Goal: Communication & Community: Answer question/provide support

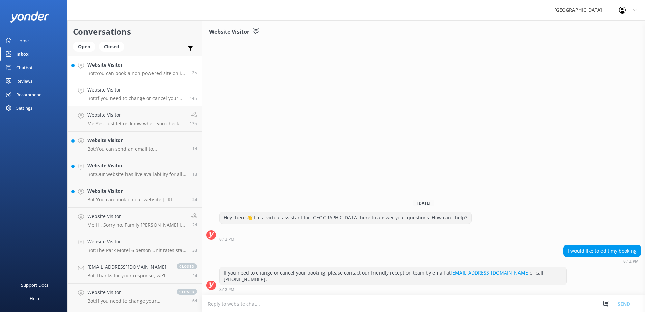
click at [135, 72] on p "Bot: You can book a non-powered site online at [URL][DOMAIN_NAME]. Non-powered …" at bounding box center [137, 73] width 100 height 6
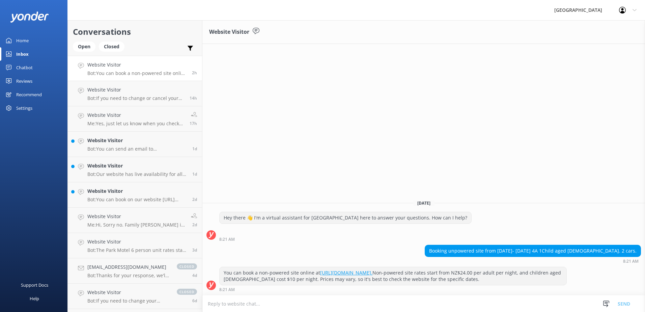
click at [257, 299] on textarea at bounding box center [423, 303] width 443 height 17
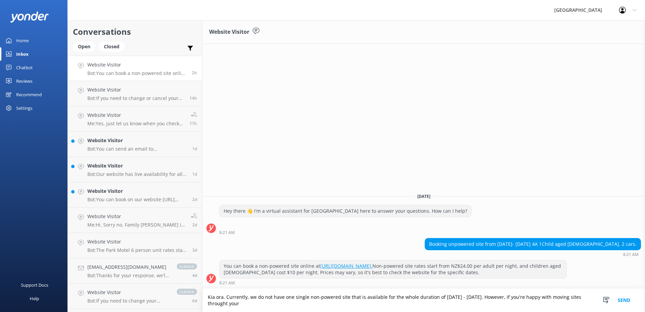
drag, startPoint x: 242, startPoint y: 304, endPoint x: 248, endPoint y: 304, distance: 6.8
click at [298, 301] on textarea "Kia ora. Currently, we do not have one single non-powered site that is availabl…" at bounding box center [423, 299] width 443 height 23
click at [321, 304] on textarea "Kia ora. Currently, we do not have one single non-powered site that is availabl…" at bounding box center [423, 299] width 443 height 23
click at [327, 304] on textarea "Kia ora. Currently, we do not have one single non-powered site that is availabl…" at bounding box center [423, 299] width 443 height 23
drag, startPoint x: 321, startPoint y: 303, endPoint x: 285, endPoint y: 307, distance: 35.6
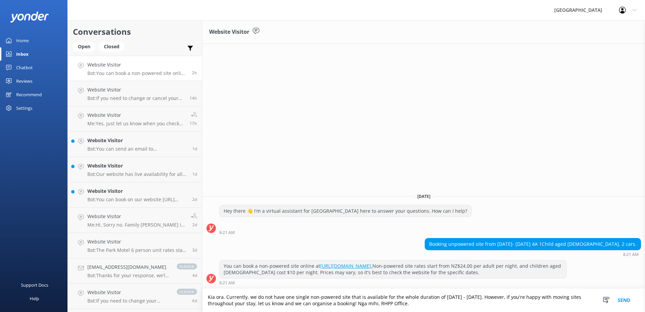
click at [285, 307] on textarea "Kia ora. Currently, we do not have one single non-powered site that is availabl…" at bounding box center [423, 299] width 443 height 23
click at [354, 308] on textarea "Kia ora. Currently, we do not have one single non-powered site that is availabl…" at bounding box center [423, 299] width 443 height 23
click at [437, 304] on textarea "Kia ora. Currently, we do not have one single non-powered site that is availabl…" at bounding box center [423, 299] width 443 height 23
type textarea "Kia ora. Currently, we do not have one single non-powered site that is availabl…"
click at [628, 299] on button "Send" at bounding box center [623, 299] width 25 height 23
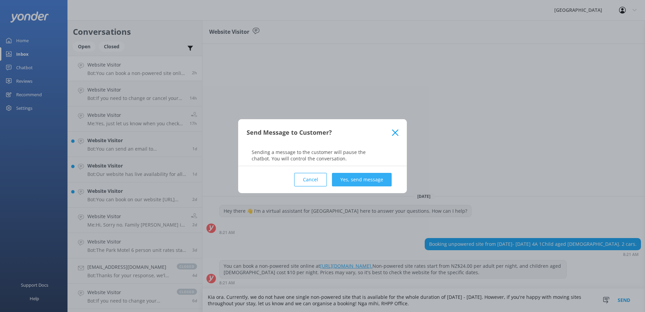
click at [359, 184] on button "Yes, send message" at bounding box center [362, 179] width 60 height 13
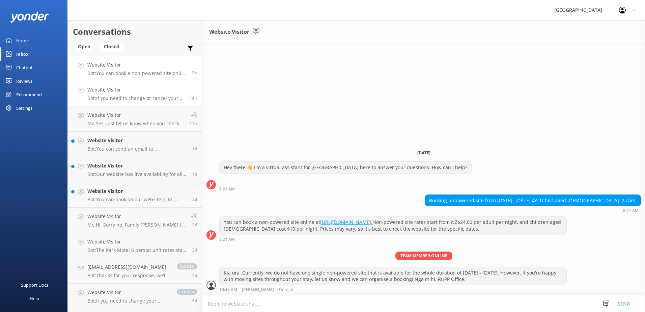
click at [154, 96] on p "Bot: If you need to change or cancel your booking, please contact our friendly …" at bounding box center [135, 98] width 97 height 6
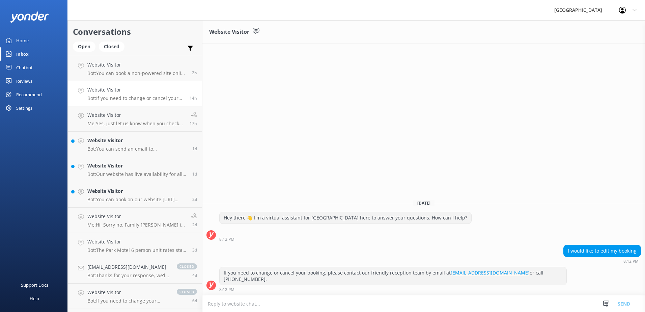
click at [406, 301] on textarea at bounding box center [423, 303] width 443 height 17
click at [145, 125] on p "Me: Yes, just let us know when you check in." at bounding box center [135, 123] width 97 height 6
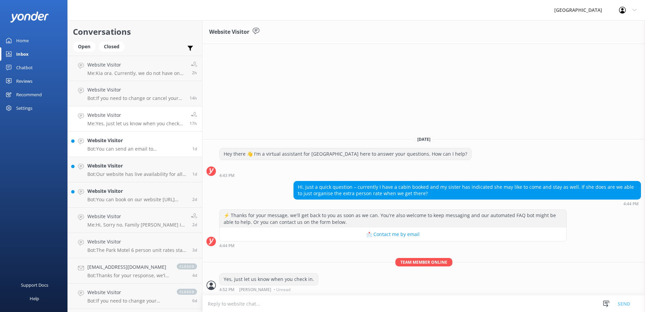
click at [131, 149] on p "Bot: You can send an email to [EMAIL_ADDRESS][DOMAIN_NAME]." at bounding box center [137, 149] width 100 height 6
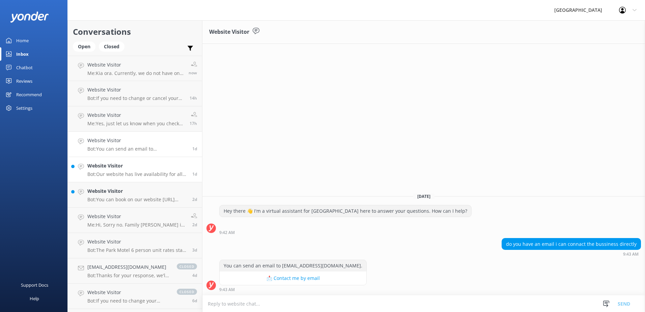
click at [138, 171] on p "Bot: Our website has live availability for all of our accommodation options. Yo…" at bounding box center [137, 174] width 100 height 6
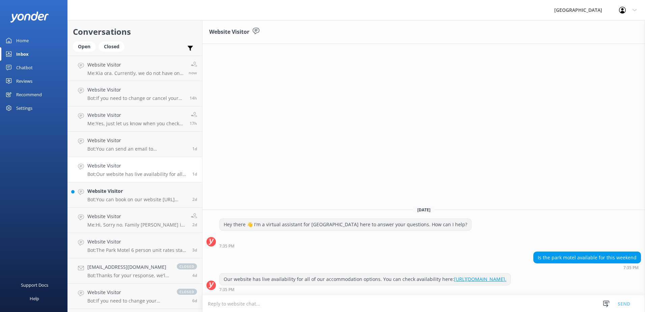
click at [481, 307] on textarea at bounding box center [423, 303] width 443 height 17
click at [226, 305] on textarea "Kia ora. Nga mihi, RHPP Office." at bounding box center [423, 303] width 443 height 17
click at [298, 300] on textarea "Kia ora. Nga mihi, RHPP Office." at bounding box center [423, 303] width 443 height 17
click at [225, 302] on textarea "Kia ora. Nga mihi, RHPP Office." at bounding box center [423, 303] width 443 height 17
click at [257, 305] on textarea "Kia ora. Yes, our four person Park Motel 16 Nga mihi, RHPP Office." at bounding box center [423, 303] width 443 height 17
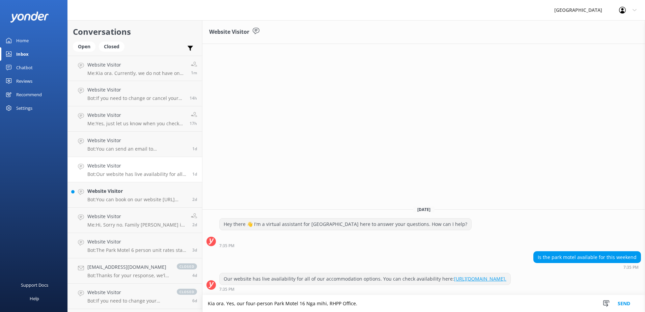
click at [305, 305] on textarea "Kia ora. Yes, our four-person Park Motel 16 Nga mihi, RHPP Office." at bounding box center [423, 303] width 443 height 17
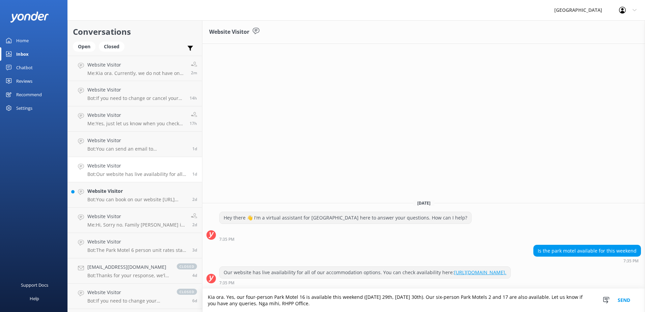
click at [485, 298] on textarea "Kia ora. Yes, our four-person Park Motel 16 is available this weekend ([DATE] 2…" at bounding box center [423, 299] width 443 height 23
click at [505, 298] on textarea "Kia ora. Yes, our four-person Park Motel 16 is available this weekend ([DATE] 2…" at bounding box center [423, 299] width 443 height 23
type textarea "Kia ora. Yes, our four-person Park Motel 16 is available this weekend ([DATE] 2…"
click at [615, 302] on button "Send" at bounding box center [623, 299] width 25 height 23
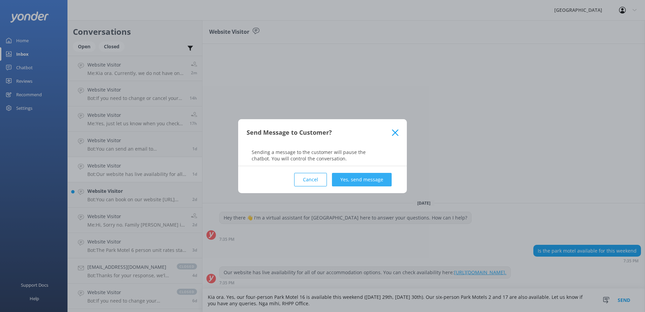
click at [383, 178] on button "Yes, send message" at bounding box center [362, 179] width 60 height 13
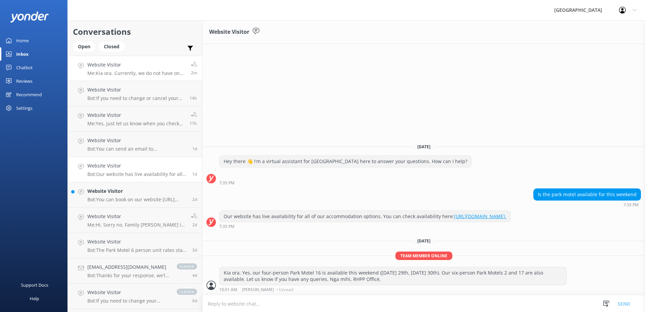
click at [135, 77] on link "Website Visitor Me: Kia ora. Currently, we do not have one single non-powered s…" at bounding box center [135, 68] width 134 height 25
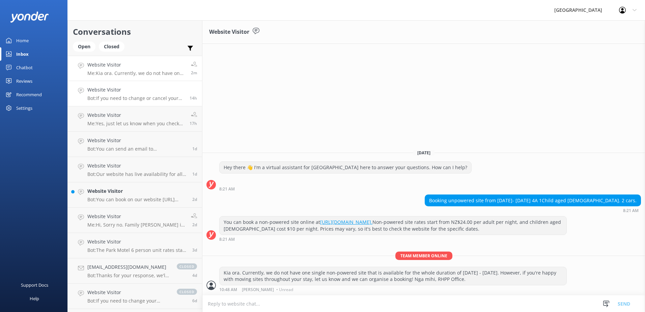
click at [136, 94] on div "Website Visitor Bot: If you need to change or cancel your booking, please conta…" at bounding box center [135, 93] width 97 height 15
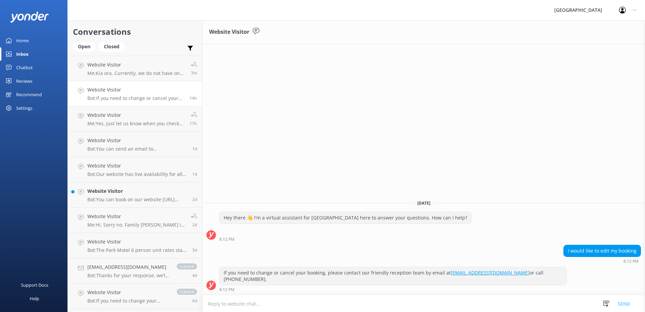
drag, startPoint x: 103, startPoint y: 145, endPoint x: 319, endPoint y: 135, distance: 216.9
click at [319, 135] on div "Website Visitor [DATE] Hey there 👋 I'm a virtual assistant for [GEOGRAPHIC_DATA…" at bounding box center [423, 166] width 443 height 292
click at [150, 123] on p "Me: Yes, just let us know when you check in." at bounding box center [135, 123] width 97 height 6
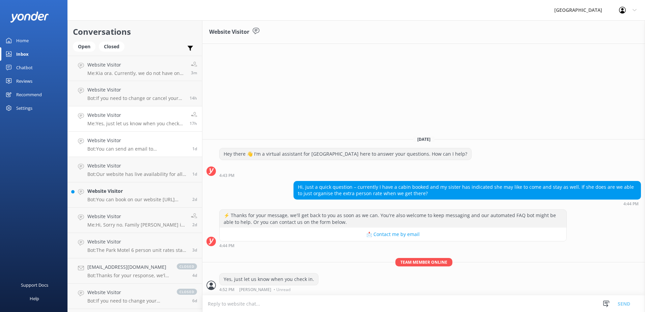
click at [152, 142] on h4 "Website Visitor" at bounding box center [137, 140] width 100 height 7
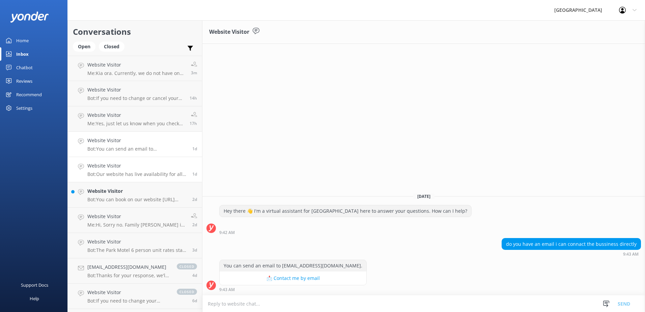
click at [157, 170] on div "Website Visitor Bot: Our website has live availability for all of our accommoda…" at bounding box center [137, 169] width 100 height 15
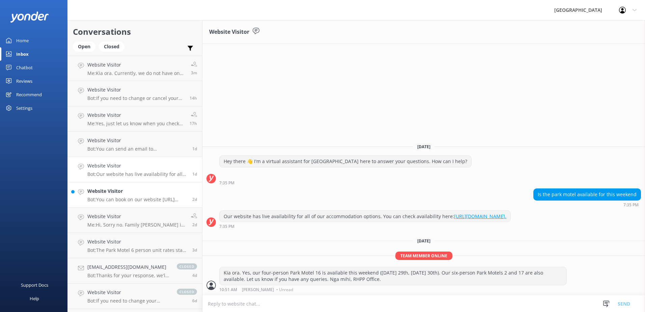
click at [156, 194] on h4 "Website Visitor" at bounding box center [137, 190] width 100 height 7
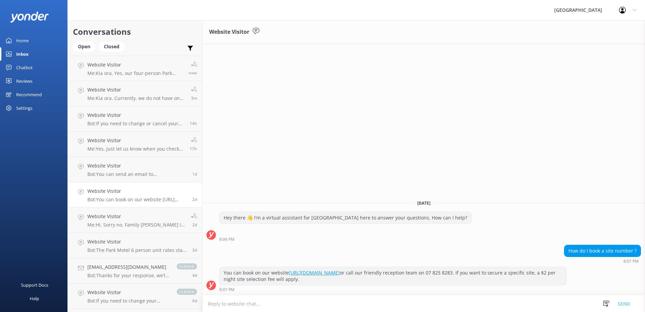
click at [320, 176] on div "Website Visitor [DATE][PERSON_NAME] there 👋 I'm a virtual assistant for [GEOGRA…" at bounding box center [423, 166] width 443 height 292
click at [308, 298] on textarea at bounding box center [423, 303] width 443 height 17
click at [150, 219] on h4 "Website Visitor" at bounding box center [136, 216] width 99 height 7
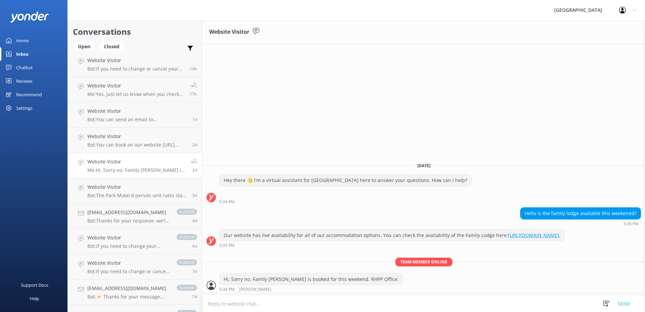
scroll to position [79, 0]
click at [138, 174] on link "Website Visitor Bot: [GEOGRAPHIC_DATA] 6 person unit rates start from NZ$160.00…" at bounding box center [135, 166] width 134 height 25
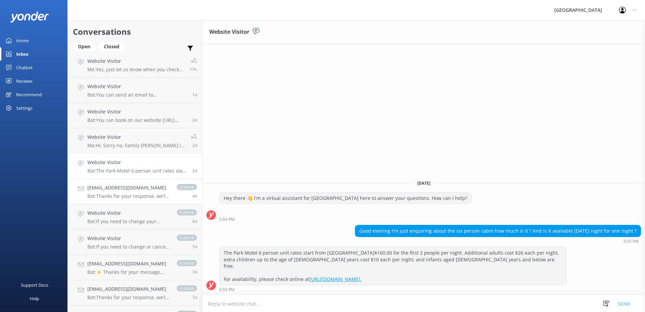
click at [139, 190] on h4 "[EMAIL_ADDRESS][DOMAIN_NAME]" at bounding box center [128, 187] width 83 height 7
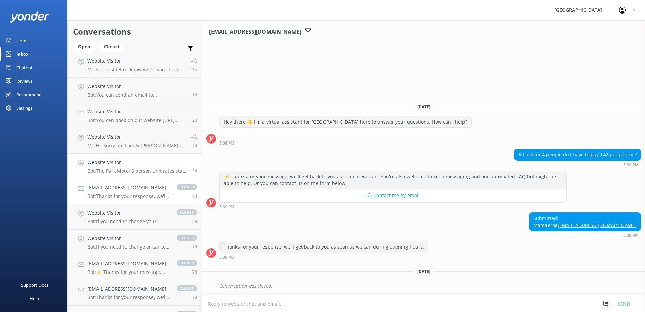
click at [130, 162] on h4 "Website Visitor" at bounding box center [137, 162] width 100 height 7
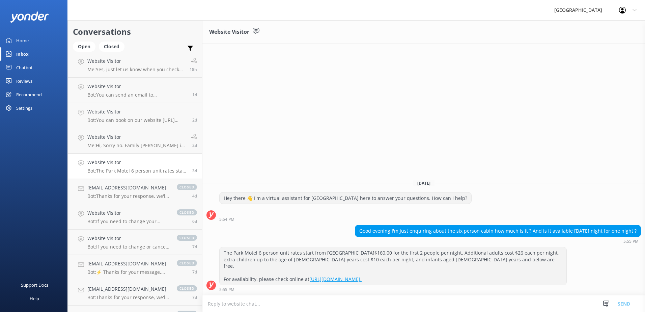
click at [410, 301] on textarea at bounding box center [423, 303] width 443 height 17
click at [487, 309] on textarea "Kia ora. Yes, our six-person Park Motels 2 and 17 are available this weekend ([…" at bounding box center [423, 303] width 443 height 17
click at [494, 300] on textarea "Kia ora. Yes, our six-person Park Motels 2 and 17 are available this weekend ([…" at bounding box center [423, 303] width 443 height 17
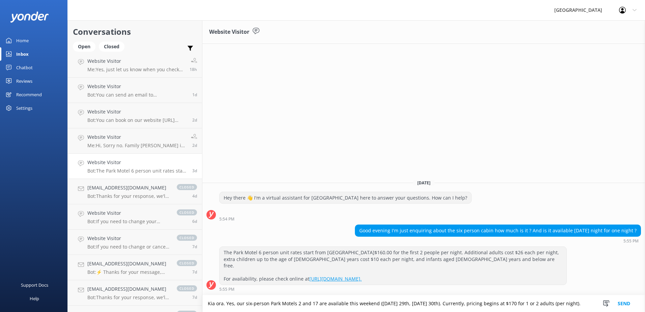
click at [584, 306] on textarea "Kia ora. Yes, our six-person Park Motels 2 and 17 are available this weekend ([…" at bounding box center [423, 303] width 443 height 17
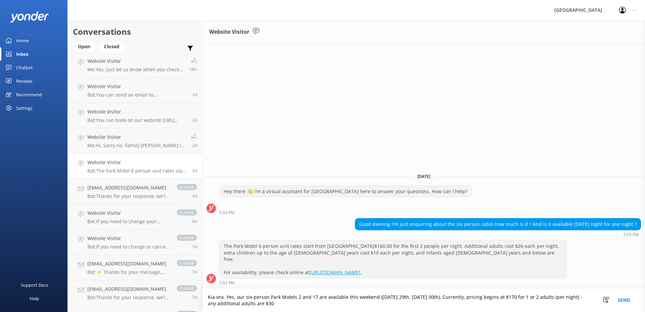
click at [268, 305] on textarea "Kia ora. Yes, our six-person Park Motels 2 and 17 are available this weekend ([…" at bounding box center [423, 299] width 443 height 23
click at [265, 305] on textarea "Kia ora. Yes, our six-person Park Motels 2 and 17 are available this weekend ([…" at bounding box center [423, 299] width 443 height 23
click at [347, 303] on textarea "Kia ora. Yes, our six-person Park Motels 2 and 17 are available this weekend ([…" at bounding box center [423, 299] width 443 height 23
click at [342, 303] on textarea "Kia ora. Yes, our six-person Park Motels 2 and 17 are available this weekend ([…" at bounding box center [423, 299] width 443 height 23
type textarea "Kia ora. Yes, our six-person Park Motels 2 and 17 are available this weekend ([…"
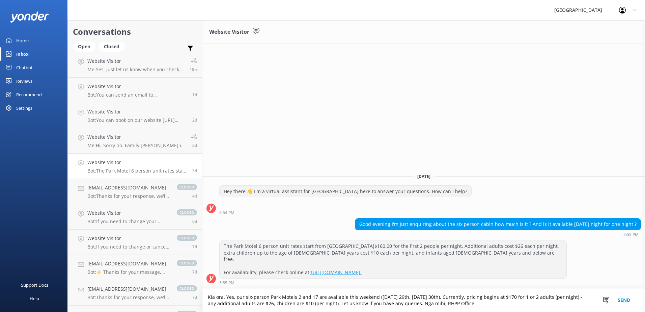
click at [630, 301] on button "Send" at bounding box center [623, 299] width 25 height 23
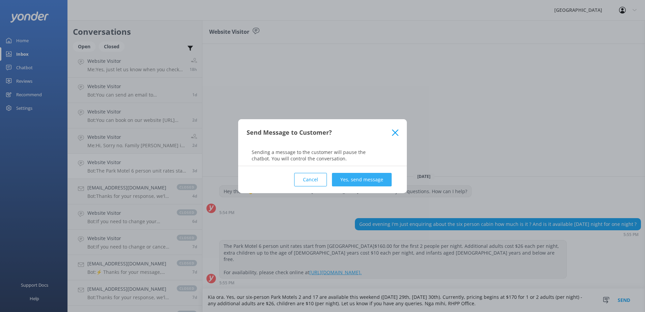
click at [367, 182] on button "Yes, send message" at bounding box center [362, 179] width 60 height 13
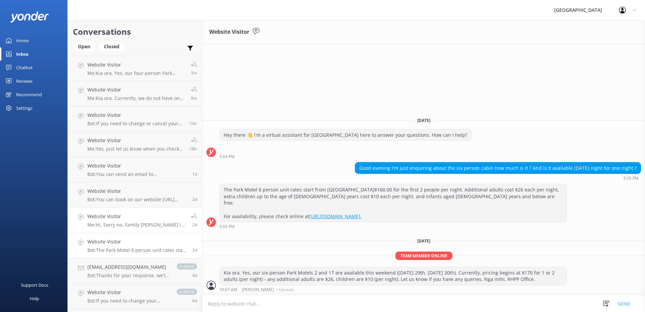
click at [154, 216] on h4 "Website Visitor" at bounding box center [136, 216] width 99 height 7
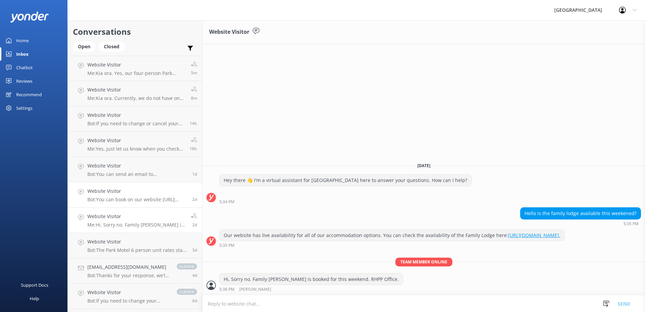
click at [154, 201] on p "Bot: You can book on our website [URL][DOMAIN_NAME] or call our friendly recept…" at bounding box center [137, 199] width 100 height 6
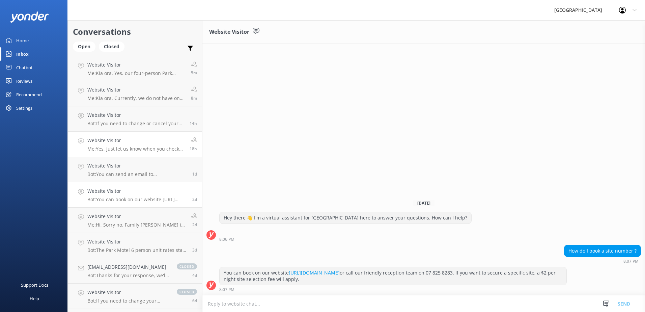
click at [139, 155] on link "Website Visitor Me: Yes, just let us know when you check in. 18h" at bounding box center [135, 144] width 134 height 25
